Goal: Information Seeking & Learning: Find specific page/section

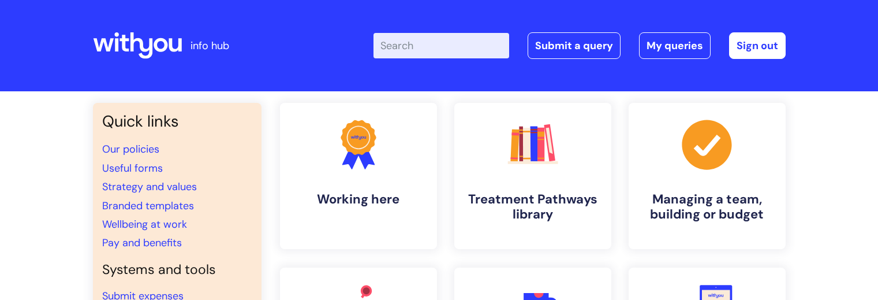
click at [408, 53] on input "Enter your search term here..." at bounding box center [441, 45] width 136 height 25
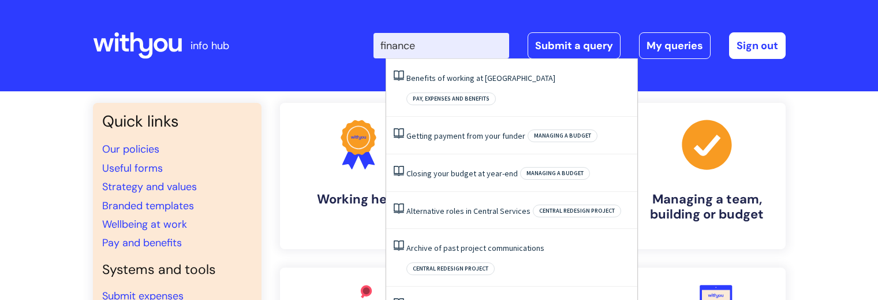
type input "finance"
click button "Search" at bounding box center [0, 0] width 0 height 0
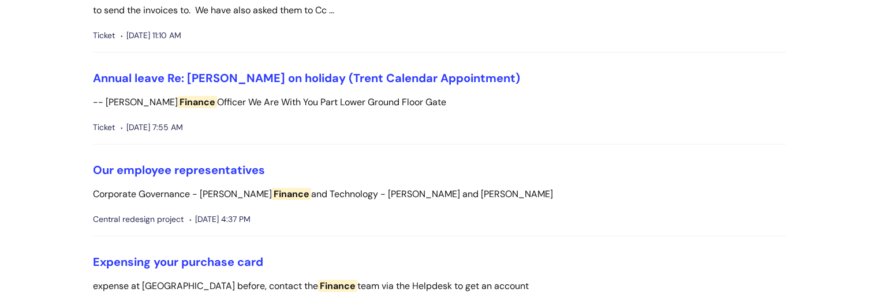
scroll to position [1407, 0]
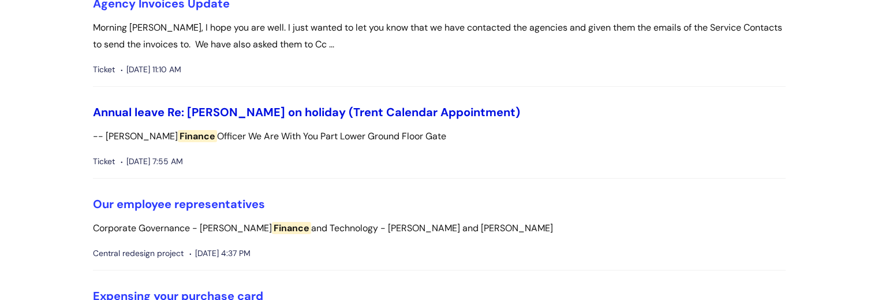
click at [434, 113] on link "Annual leave Re: Elaine Hammerton on holiday (Trent Calendar Appointment)" at bounding box center [306, 111] width 427 height 15
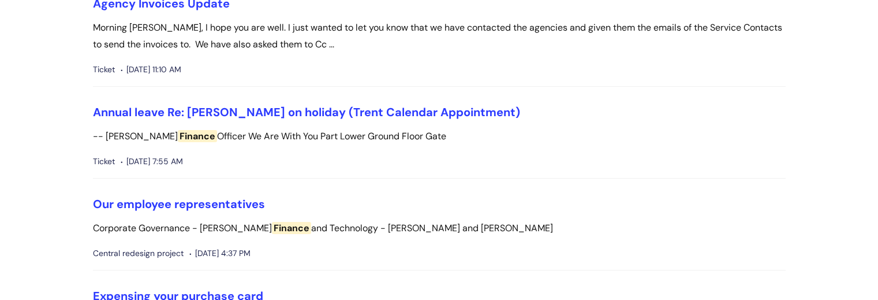
scroll to position [1407, 0]
click at [358, 111] on link "Annual leave Re: Elaine Hammerton on holiday (Trent Calendar Appointment)" at bounding box center [306, 111] width 427 height 15
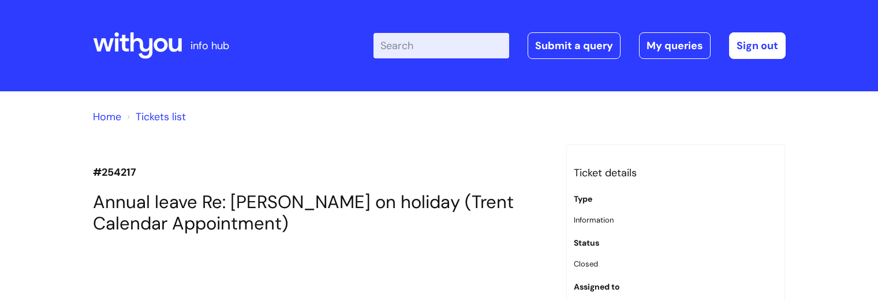
click at [433, 52] on input "Enter your search term here..." at bounding box center [441, 45] width 136 height 25
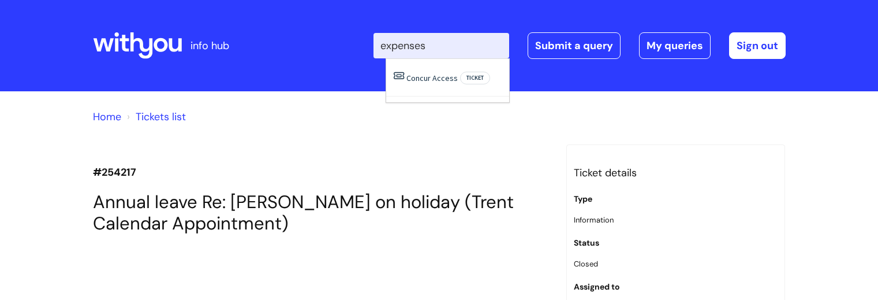
type input "expenses"
click button "Search" at bounding box center [0, 0] width 0 height 0
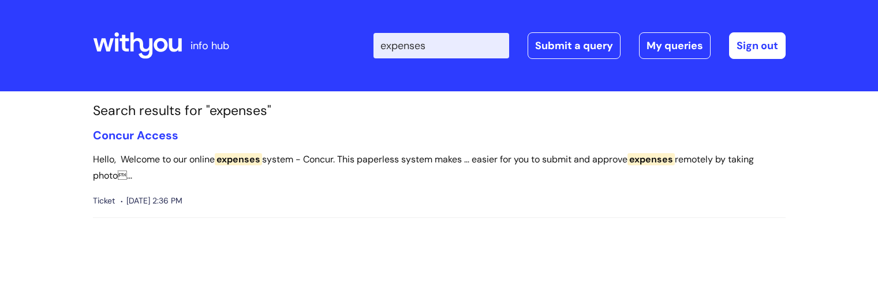
click at [464, 39] on input "expenses" at bounding box center [441, 45] width 136 height 25
type input "e"
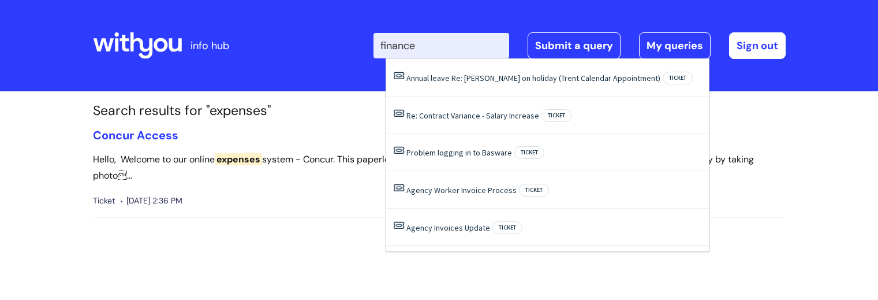
type input "finance"
click button "Search" at bounding box center [0, 0] width 0 height 0
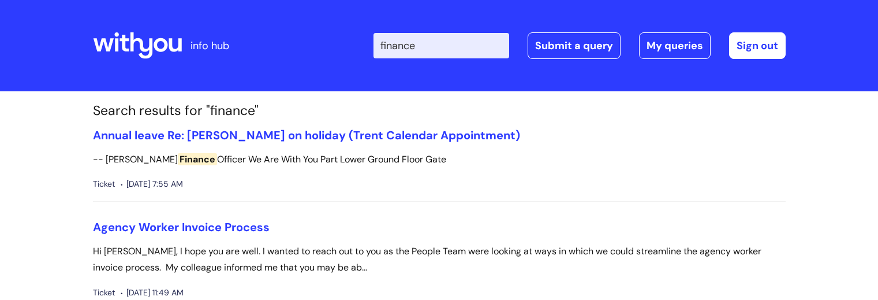
click at [446, 38] on input "finance" at bounding box center [441, 45] width 136 height 25
type input "f"
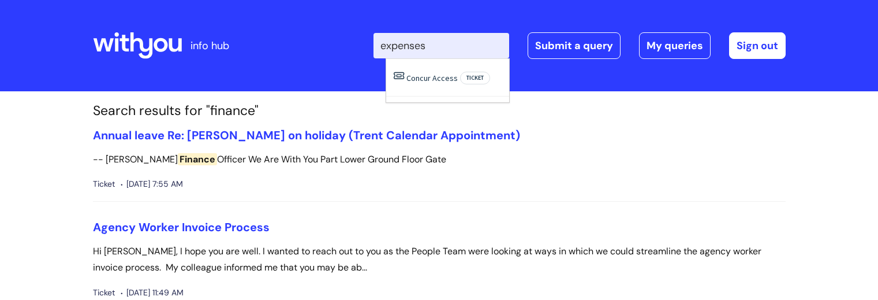
type input "expenses"
click button "Search" at bounding box center [0, 0] width 0 height 0
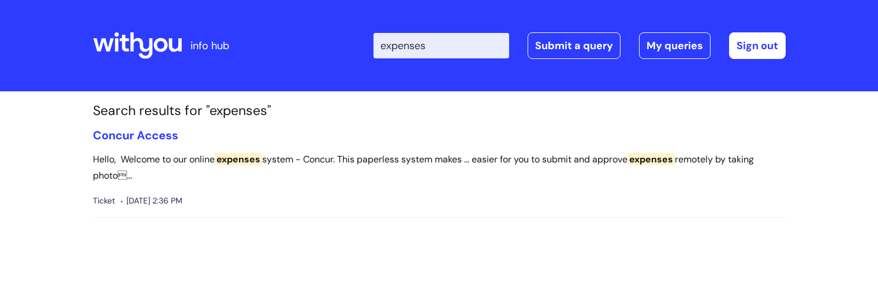
click at [461, 49] on input "expenses" at bounding box center [441, 45] width 136 height 25
type input "expense"
click button "Search" at bounding box center [0, 0] width 0 height 0
click at [669, 50] on link "My queries" at bounding box center [675, 45] width 72 height 27
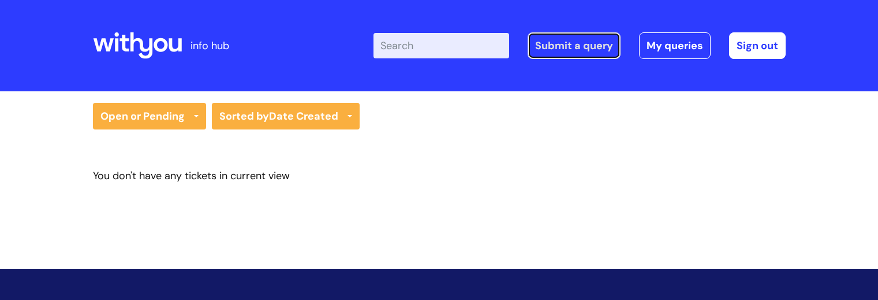
click at [559, 38] on link "Submit a query" at bounding box center [574, 45] width 93 height 27
